Goal: Check status: Check status

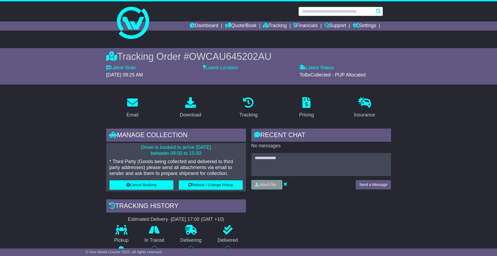
click at [313, 12] on input "text" at bounding box center [341, 11] width 85 height 9
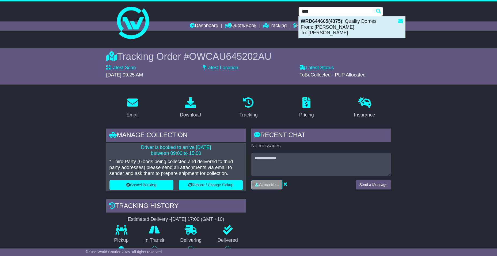
click at [320, 24] on div "WRD644665(4375) : Quality Domes From: Reegan Slack To: Marty Noordhof" at bounding box center [352, 27] width 107 height 22
type input "*********"
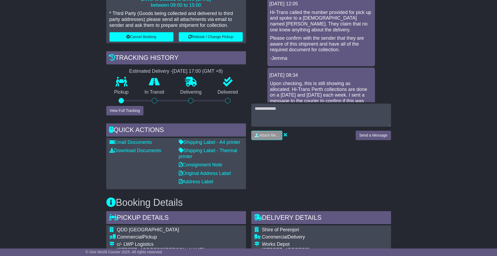
scroll to position [241, 0]
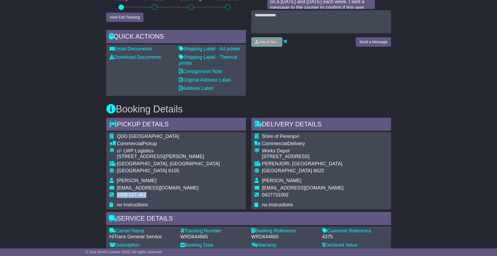
drag, startPoint x: 148, startPoint y: 195, endPoint x: 118, endPoint y: 196, distance: 30.5
click at [118, 196] on td "0408 027 462" at bounding box center [168, 197] width 103 height 10
drag, startPoint x: 118, startPoint y: 196, endPoint x: 120, endPoint y: 195, distance: 2.9
copy span "0408 027 462"
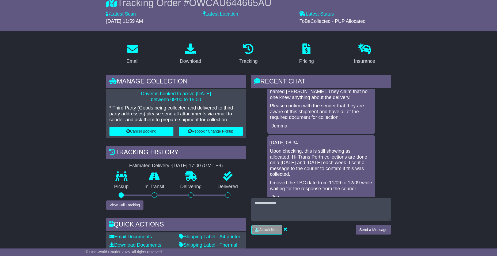
scroll to position [42, 0]
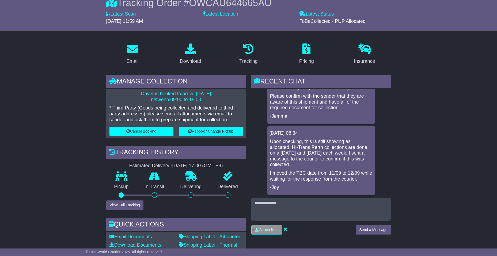
click at [313, 152] on p "Upon checking, this is still showing as allocated. Hi-Trans Perth collections a…" at bounding box center [321, 152] width 102 height 29
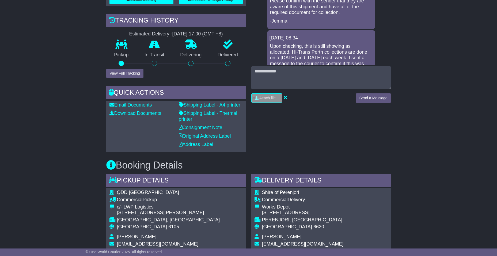
scroll to position [188, 0]
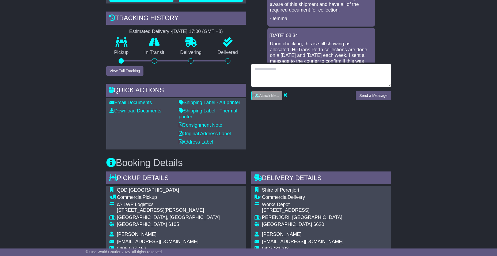
click at [271, 78] on textarea at bounding box center [322, 75] width 140 height 23
type textarea "*"
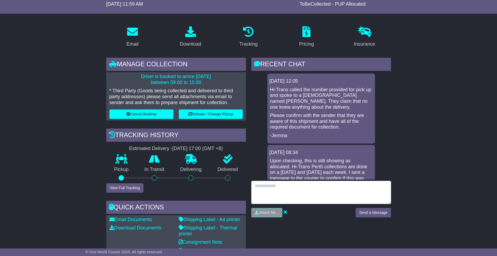
scroll to position [54, 0]
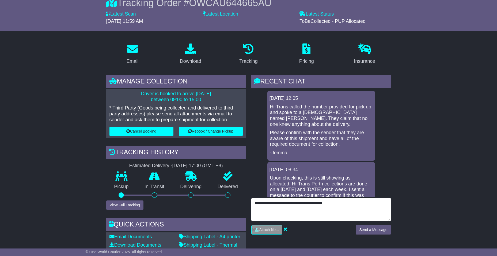
type textarea "**********"
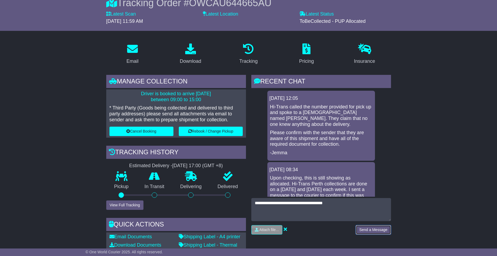
click at [385, 228] on button "Send a Message" at bounding box center [373, 229] width 35 height 9
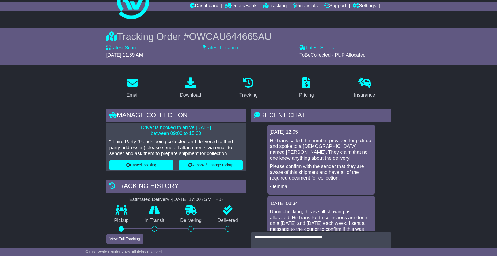
scroll to position [0, 0]
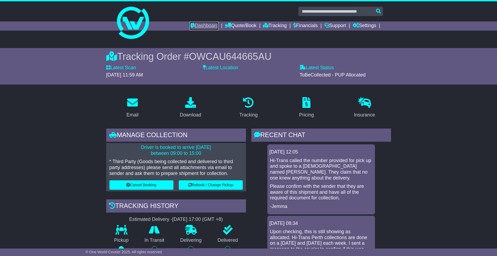
click at [204, 27] on link "Dashboard" at bounding box center [204, 25] width 29 height 9
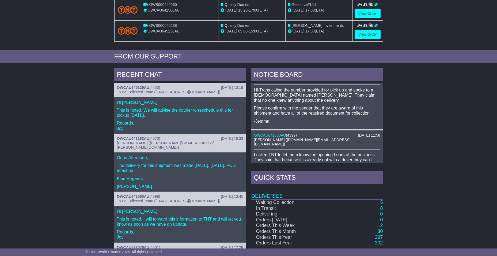
scroll to position [27, 0]
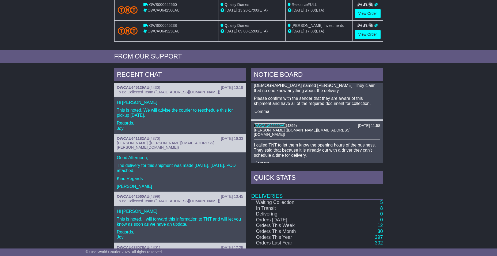
click at [278, 123] on link "OWCAU642560AU" at bounding box center [270, 125] width 32 height 4
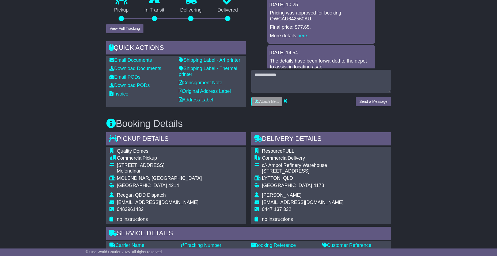
scroll to position [188, 0]
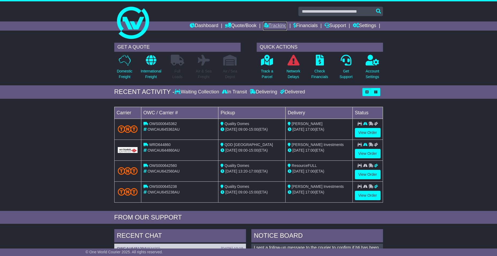
click at [277, 28] on link "Tracking" at bounding box center [275, 25] width 24 height 9
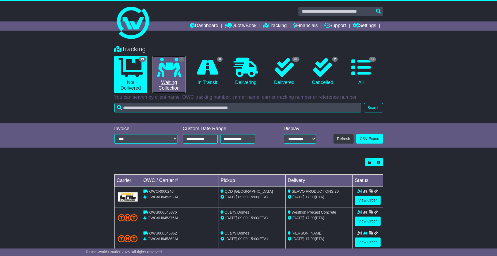
click at [178, 74] on icon at bounding box center [169, 67] width 24 height 19
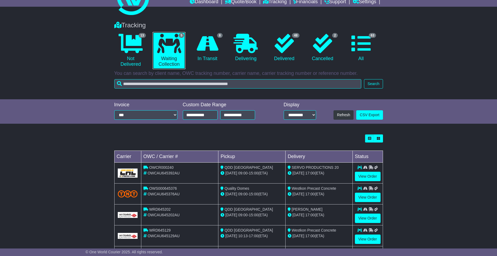
scroll to position [54, 0]
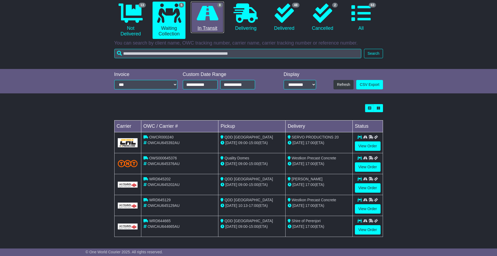
click at [207, 23] on link "8 In Transit" at bounding box center [207, 18] width 33 height 32
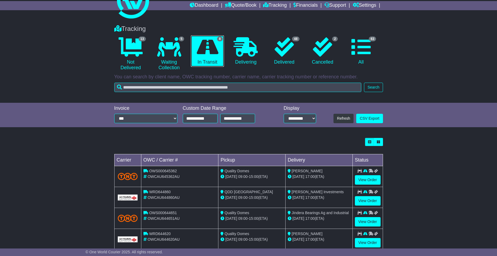
scroll to position [10, 0]
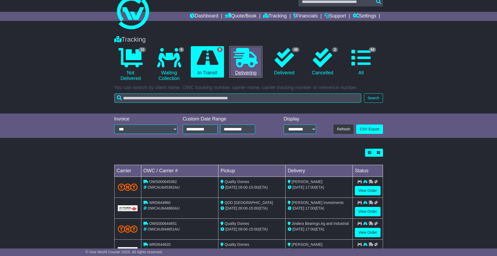
click at [256, 66] on icon at bounding box center [246, 57] width 24 height 19
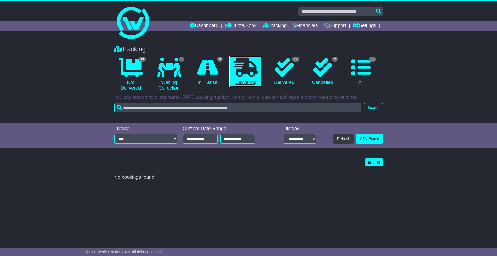
scroll to position [0, 0]
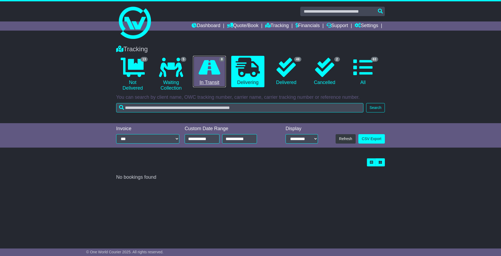
click at [211, 68] on icon at bounding box center [210, 67] width 22 height 19
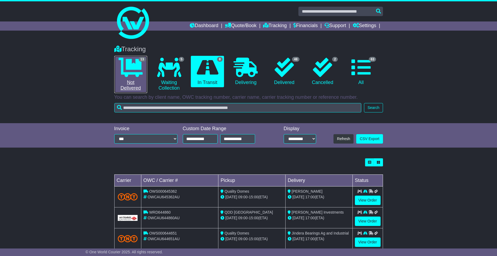
click at [138, 80] on link "13 Not Delivered" at bounding box center [130, 74] width 33 height 37
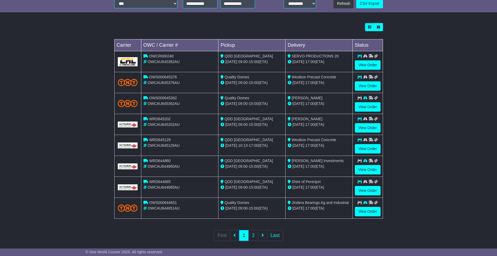
scroll to position [141, 0]
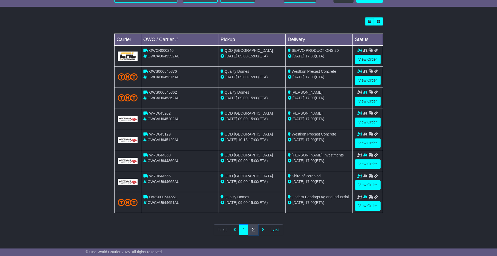
click at [255, 230] on link "2" at bounding box center [254, 229] width 10 height 11
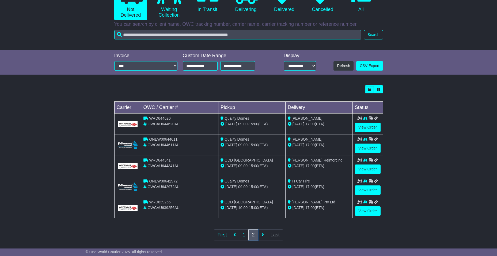
scroll to position [78, 0]
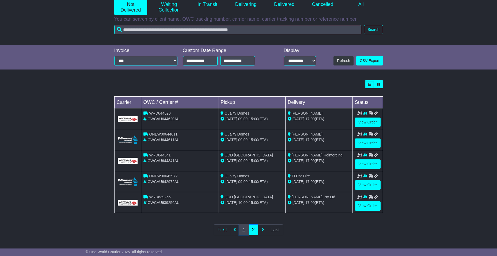
click at [246, 229] on link "1" at bounding box center [244, 229] width 10 height 11
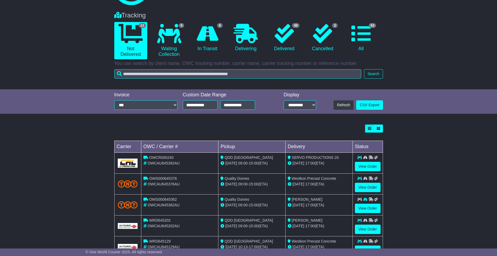
scroll to position [33, 0]
click at [172, 35] on icon at bounding box center [169, 33] width 24 height 19
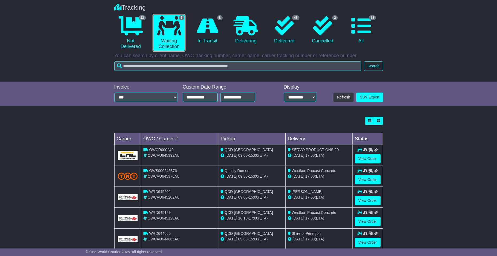
scroll to position [54, 0]
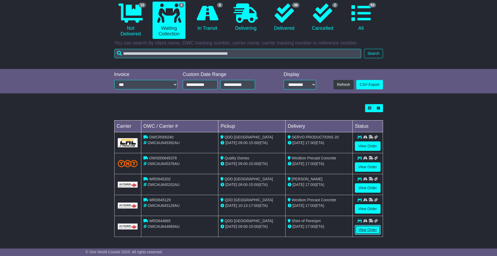
click at [375, 233] on link "View Order" at bounding box center [368, 229] width 26 height 9
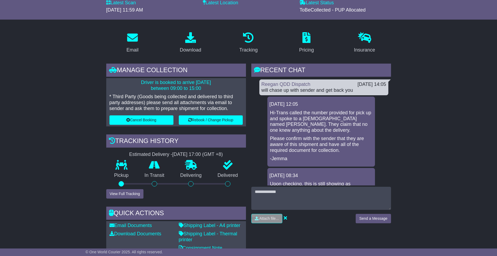
scroll to position [80, 0]
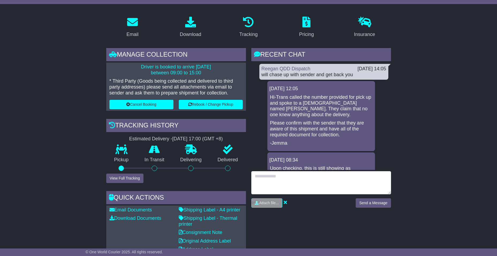
click at [265, 181] on textarea at bounding box center [322, 182] width 140 height 23
type textarea "**********"
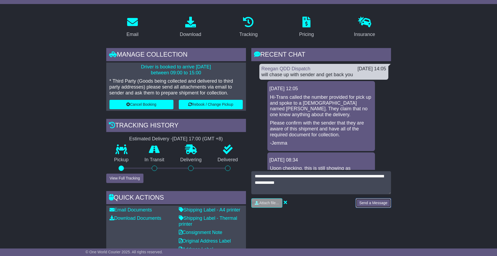
click at [373, 201] on button "Send a Message" at bounding box center [373, 202] width 35 height 9
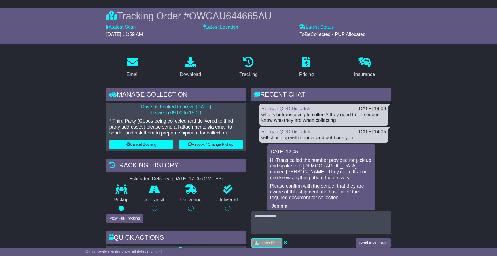
scroll to position [0, 0]
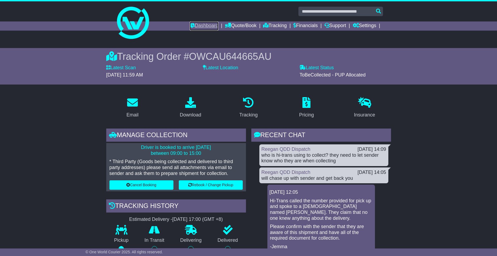
click at [197, 25] on link "Dashboard" at bounding box center [204, 25] width 29 height 9
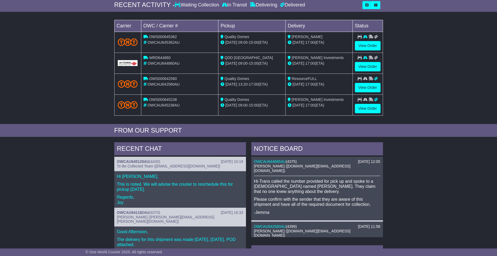
scroll to position [134, 0]
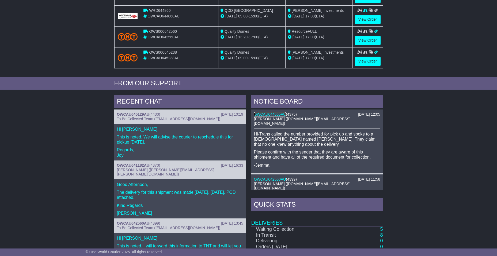
click at [270, 115] on link "OWCAU644665AU" at bounding box center [270, 114] width 32 height 4
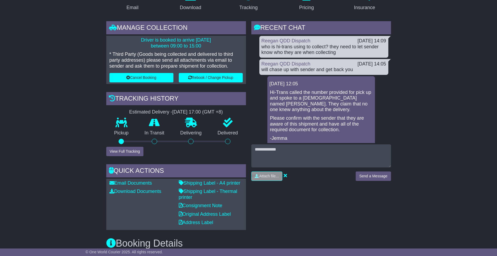
scroll to position [80, 0]
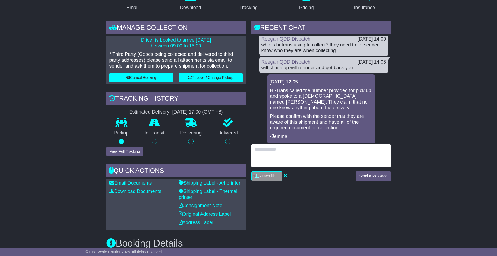
click at [294, 164] on textarea at bounding box center [322, 155] width 140 height 23
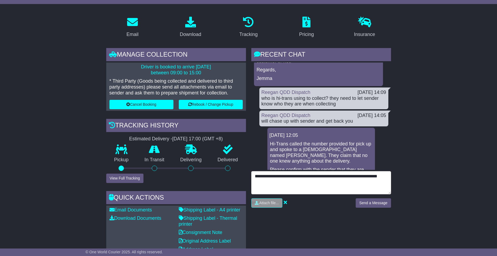
scroll to position [54, 0]
click at [255, 175] on textarea "**********" at bounding box center [322, 182] width 140 height 23
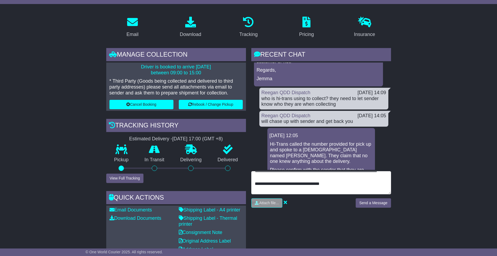
scroll to position [32, 0]
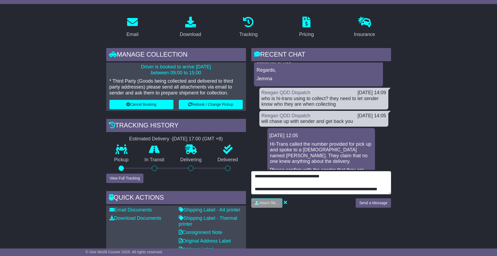
drag, startPoint x: 286, startPoint y: 183, endPoint x: 249, endPoint y: 179, distance: 37.7
click at [249, 179] on div "RECENT CHAT Loading... No messages Jemma Cruise 12 Sep 2025 14:16 Hi team, Hi-T…" at bounding box center [321, 152] width 145 height 208
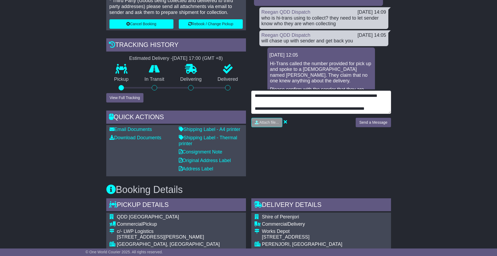
scroll to position [19, 0]
type textarea "**********"
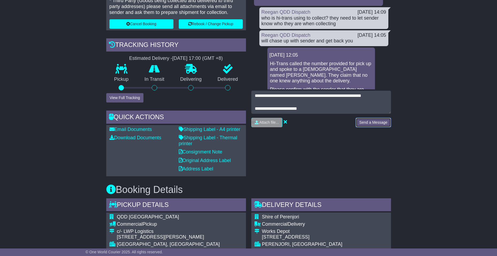
click at [369, 122] on button "Send a Message" at bounding box center [373, 122] width 35 height 9
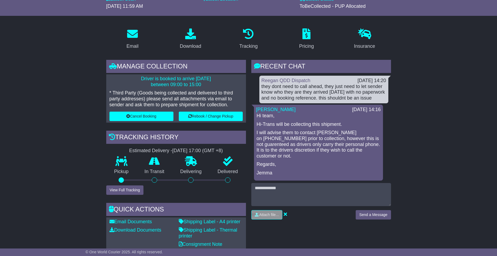
scroll to position [0, 0]
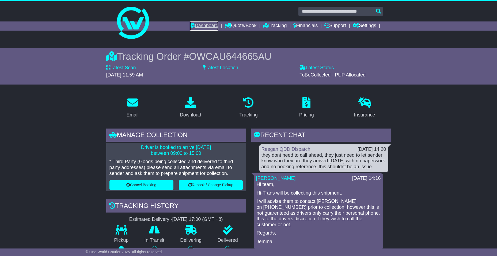
click at [192, 27] on link "Dashboard" at bounding box center [204, 25] width 29 height 9
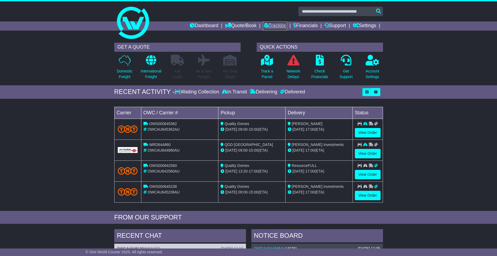
click at [265, 25] on icon at bounding box center [265, 25] width 5 height 5
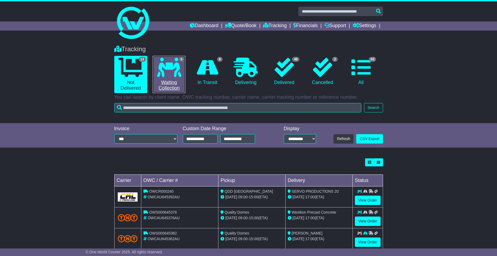
click at [185, 72] on link "5 Waiting Collection" at bounding box center [169, 74] width 33 height 37
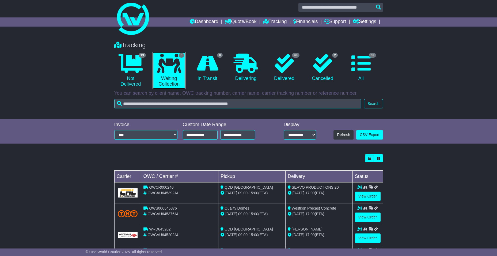
scroll to position [54, 0]
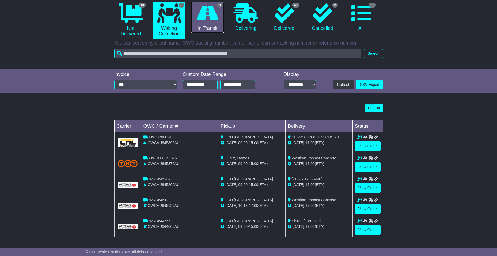
click at [208, 26] on link "8 In Transit" at bounding box center [207, 18] width 33 height 32
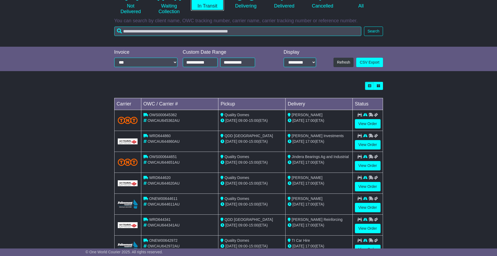
scroll to position [63, 0]
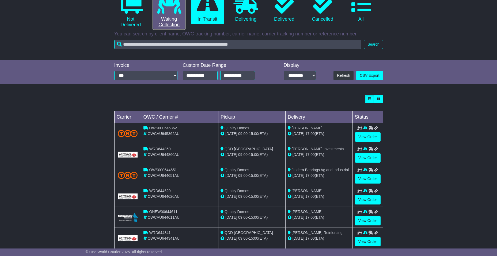
click at [169, 14] on link "5 Waiting Collection" at bounding box center [169, 10] width 33 height 37
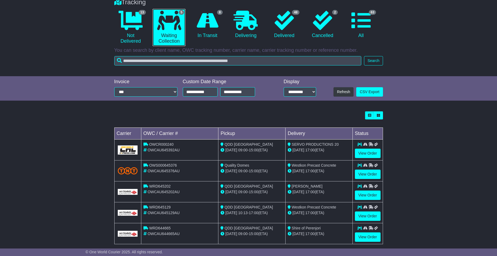
scroll to position [0, 0]
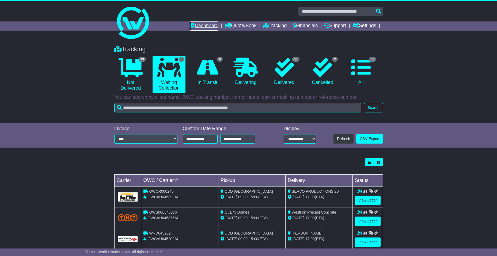
click at [200, 25] on link "Dashboard" at bounding box center [204, 25] width 29 height 9
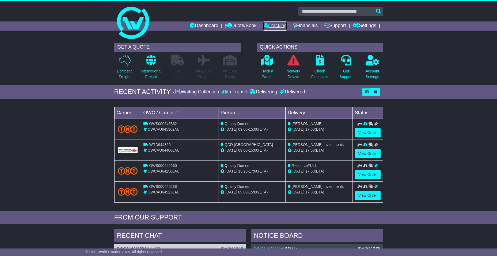
click at [279, 26] on link "Tracking" at bounding box center [275, 25] width 24 height 9
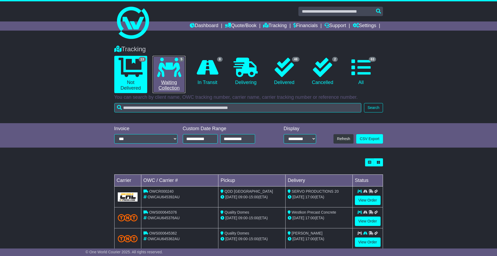
click at [168, 74] on icon at bounding box center [169, 67] width 24 height 19
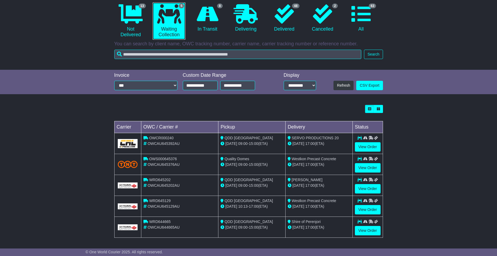
scroll to position [54, 0]
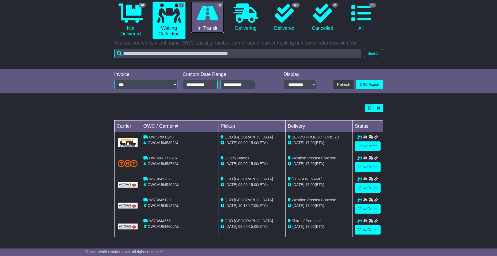
click at [218, 15] on icon at bounding box center [208, 12] width 22 height 19
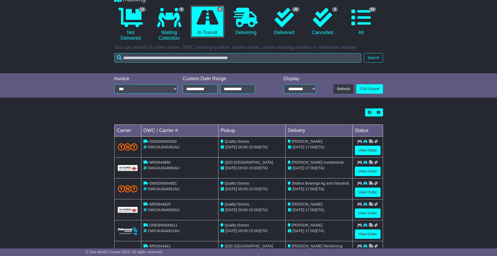
scroll to position [36, 0]
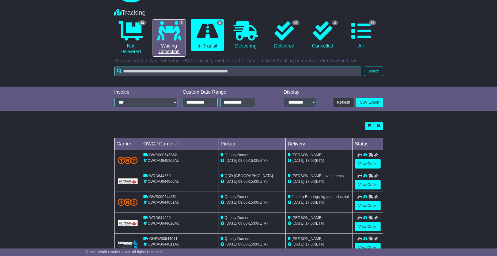
click at [168, 35] on icon at bounding box center [169, 30] width 24 height 19
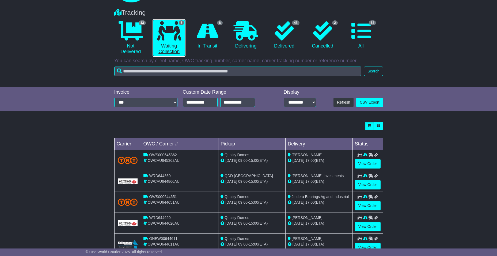
scroll to position [0, 0]
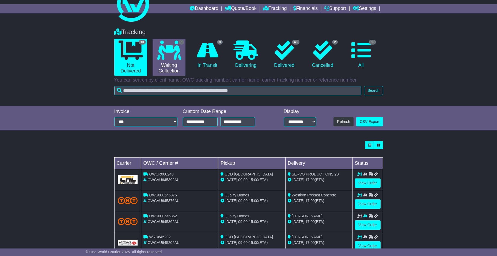
scroll to position [27, 0]
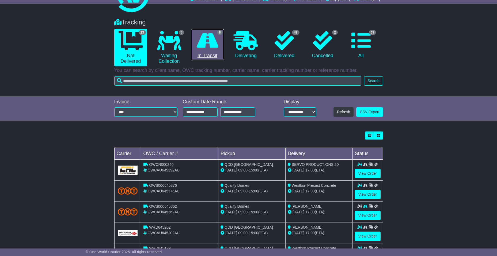
click at [205, 43] on icon at bounding box center [208, 40] width 22 height 19
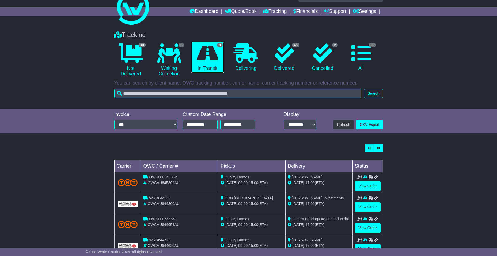
scroll to position [0, 0]
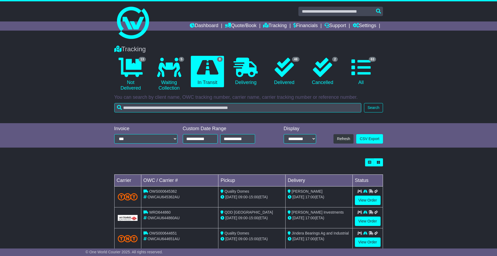
click at [171, 54] on div "Tracking 13 Not Delivered 5 Waiting Collection 8 In Transit" at bounding box center [249, 68] width 274 height 50
click at [172, 66] on icon at bounding box center [169, 67] width 24 height 19
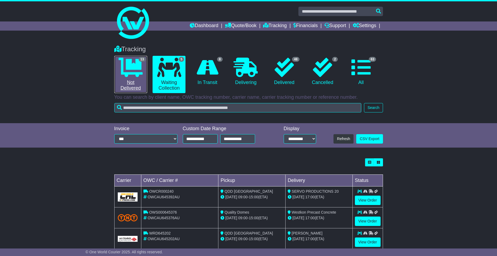
click at [121, 70] on icon at bounding box center [131, 67] width 24 height 19
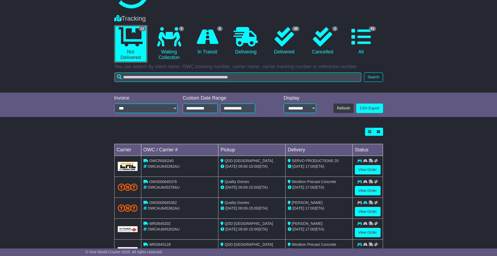
scroll to position [27, 0]
